Goal: Find specific page/section: Find specific page/section

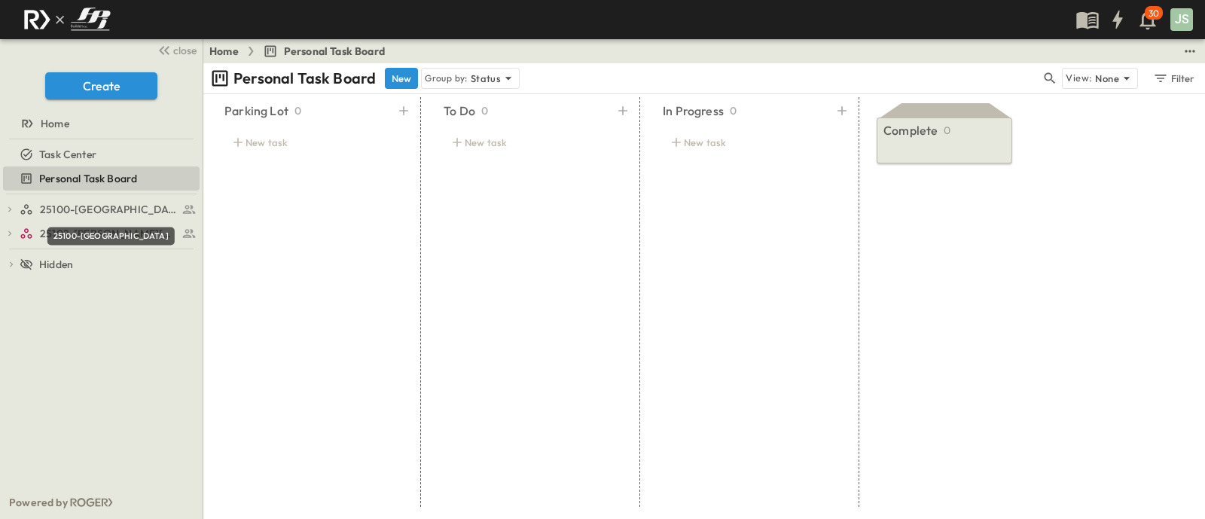
click at [97, 238] on div "25100-[GEOGRAPHIC_DATA]" at bounding box center [110, 236] width 127 height 18
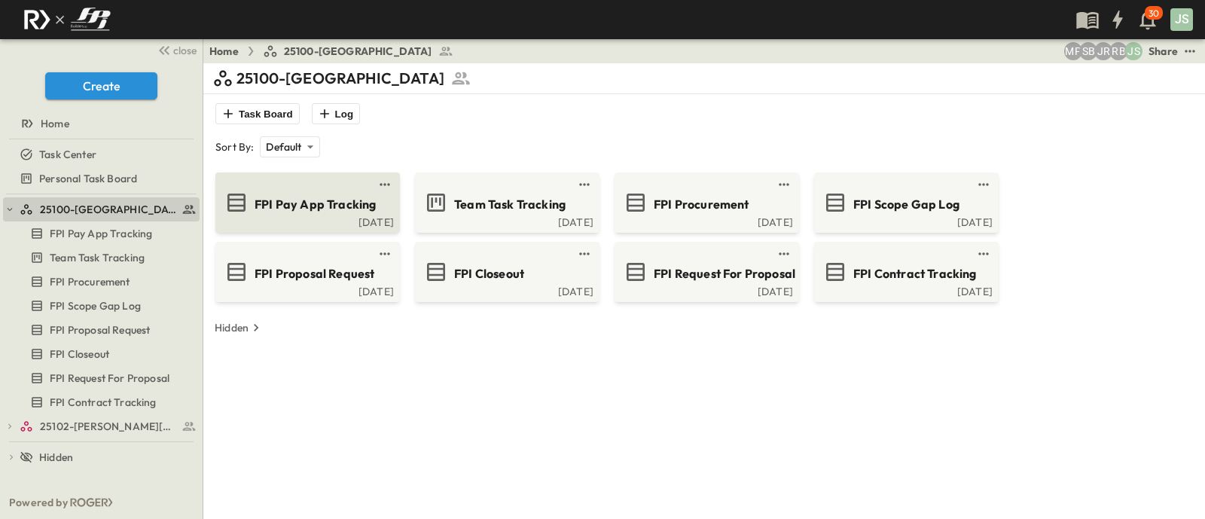
click at [381, 208] on div "FPI Pay App Tracking" at bounding box center [320, 203] width 133 height 20
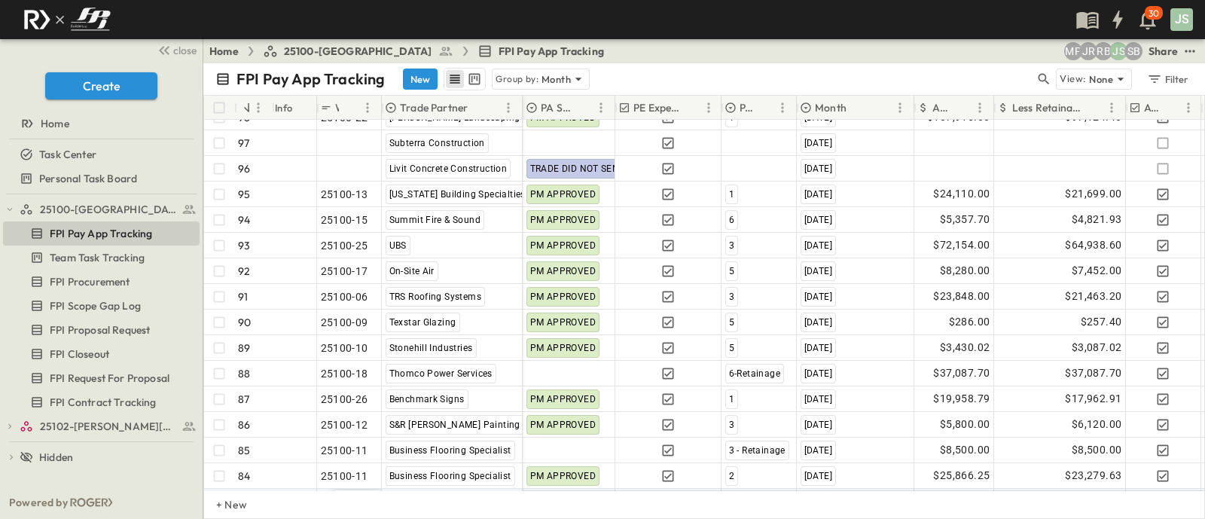
scroll to position [2442, 0]
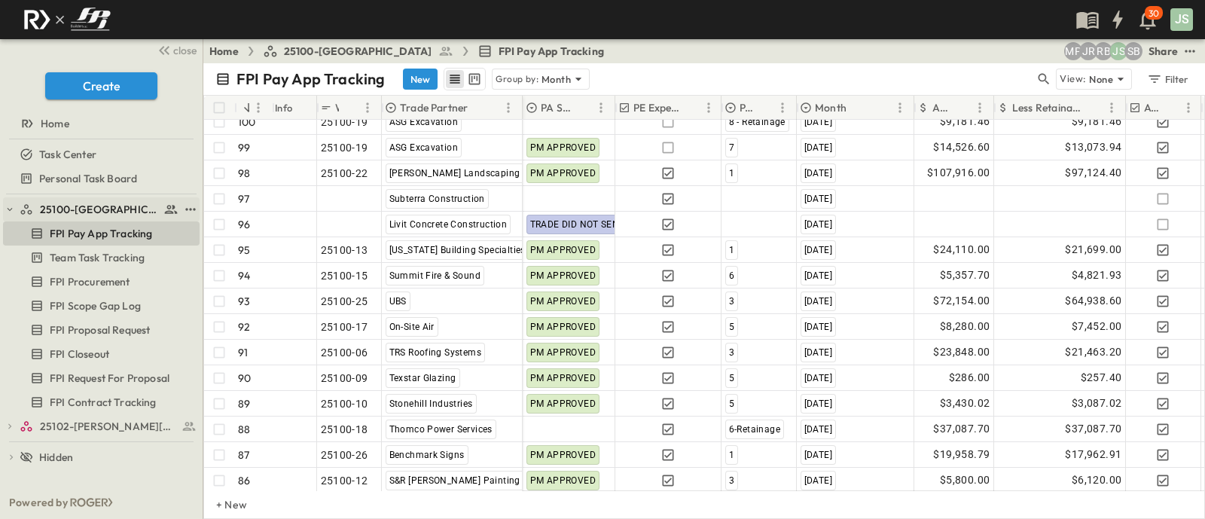
click at [14, 206] on icon "button" at bounding box center [10, 209] width 11 height 11
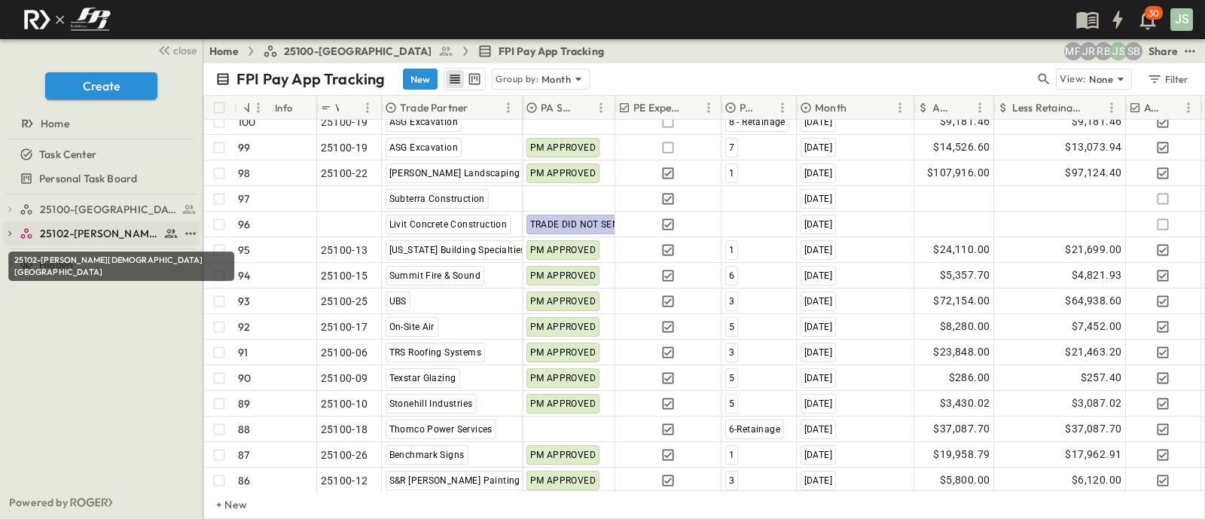
click at [69, 236] on span "25102-[PERSON_NAME][DEMOGRAPHIC_DATA][GEOGRAPHIC_DATA]" at bounding box center [100, 233] width 120 height 15
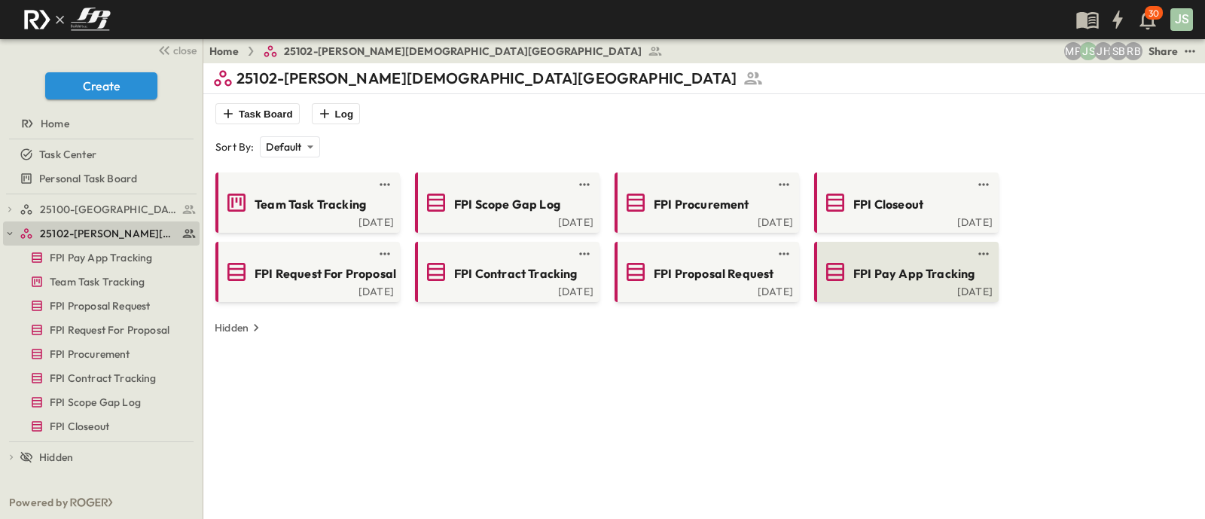
click at [933, 291] on div "[DATE]" at bounding box center [904, 290] width 175 height 12
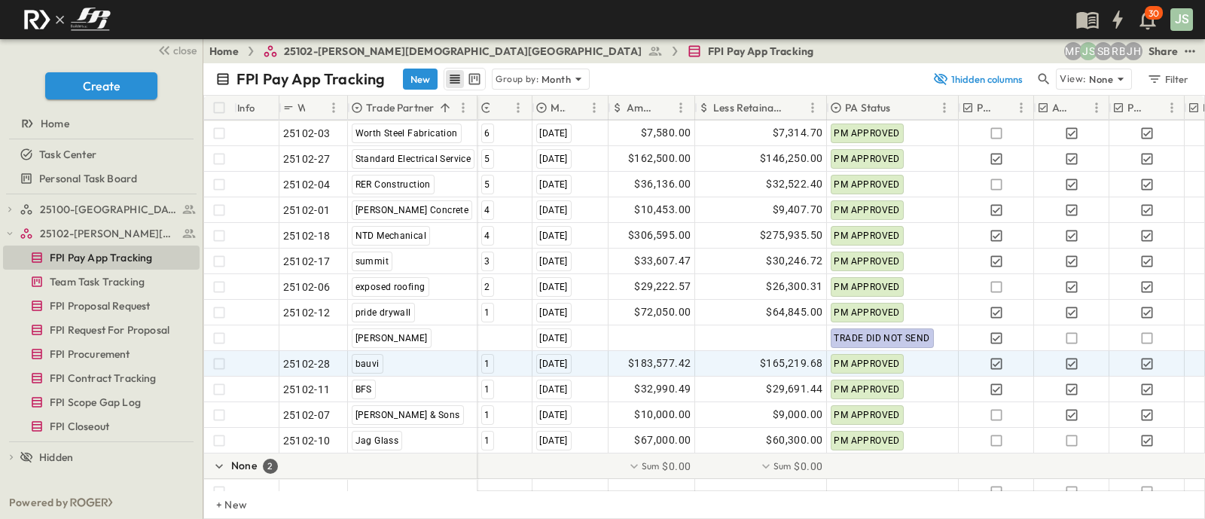
scroll to position [1180, 0]
